Goal: Information Seeking & Learning: Learn about a topic

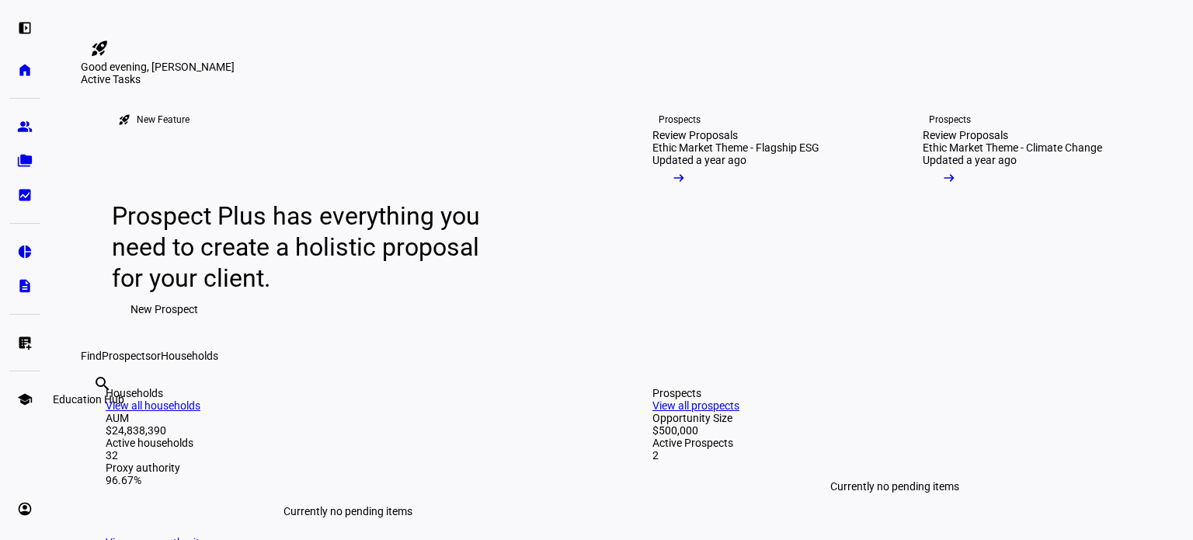
click at [25, 403] on eth-mat-symbol "school" at bounding box center [25, 399] width 16 height 16
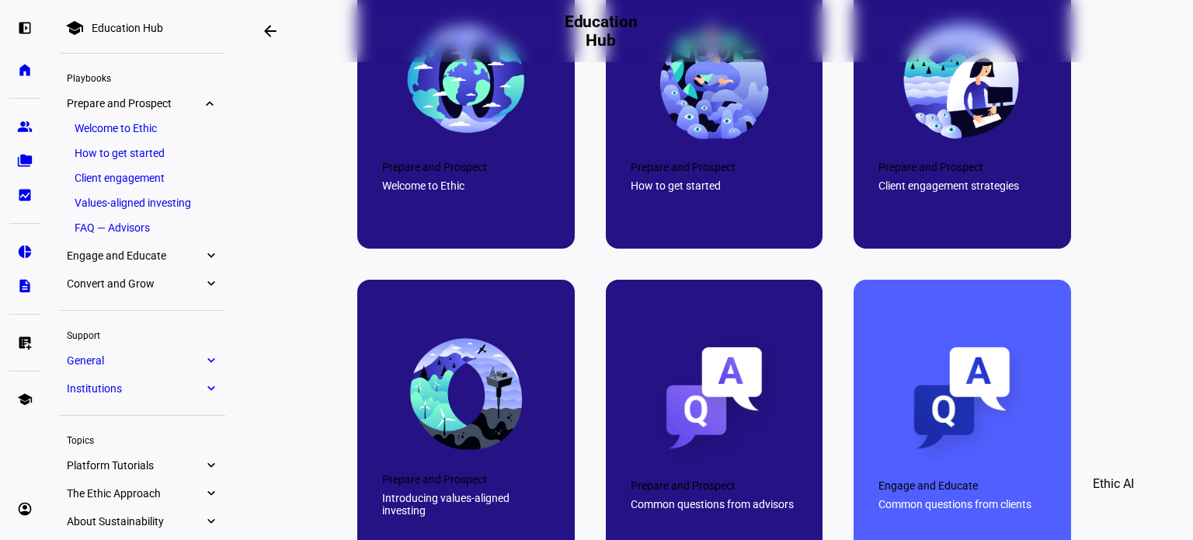
scroll to position [730, 0]
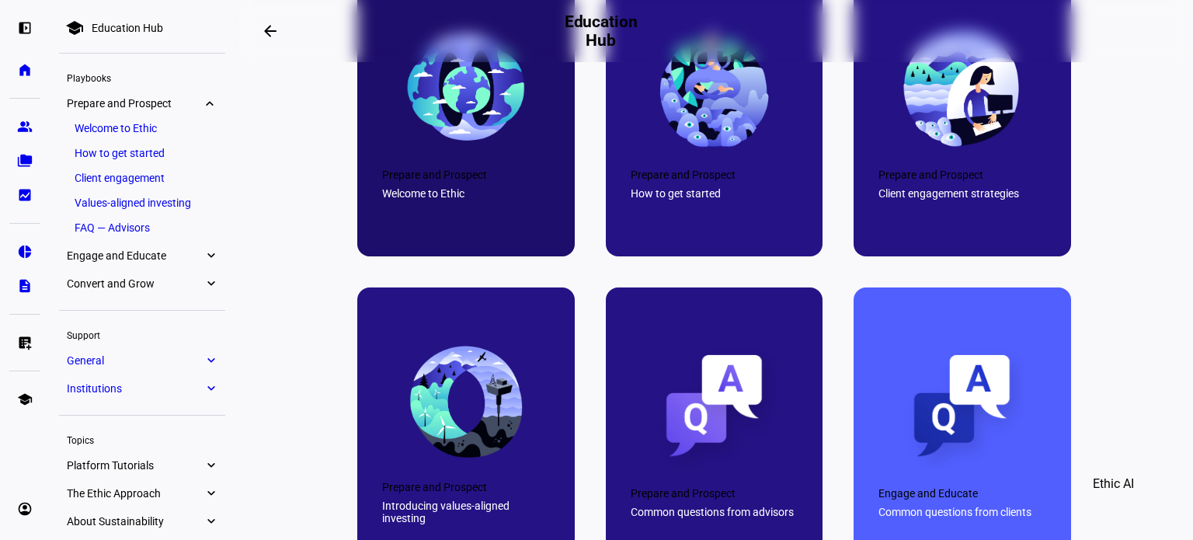
click at [460, 231] on div at bounding box center [465, 112] width 217 height 287
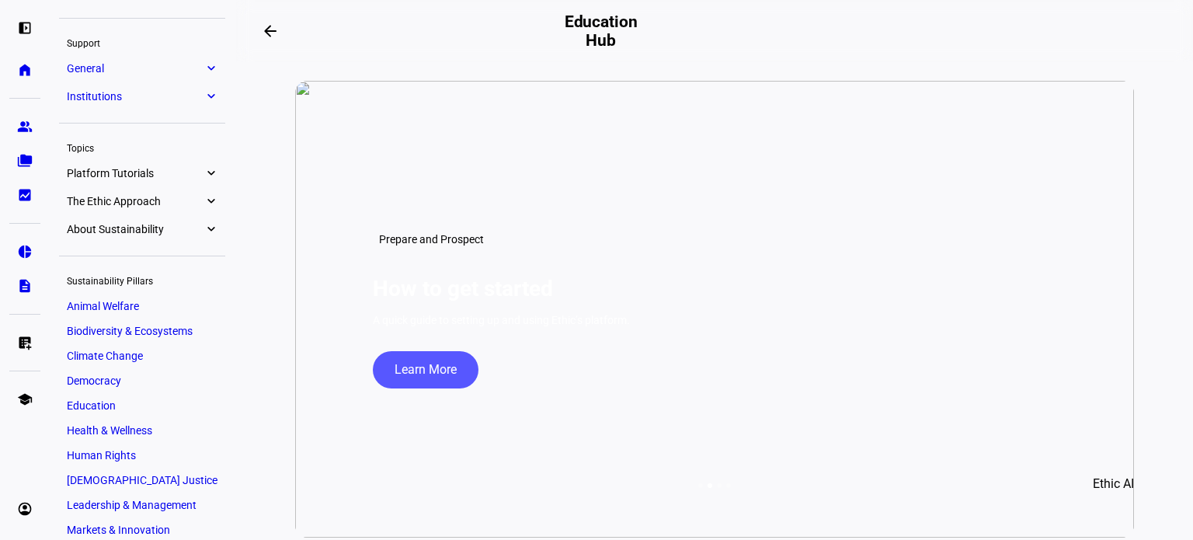
scroll to position [332, 0]
